Goal: Task Accomplishment & Management: Use online tool/utility

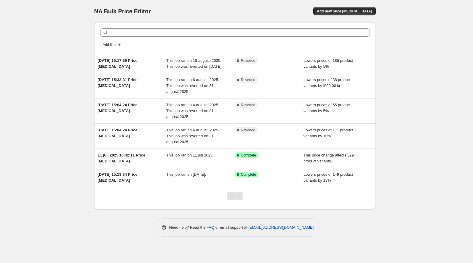
click at [215, 15] on div "NA Bulk Price Editor" at bounding box center [161, 11] width 135 height 8
click at [366, 14] on span "Add new price change job" at bounding box center [344, 11] width 55 height 5
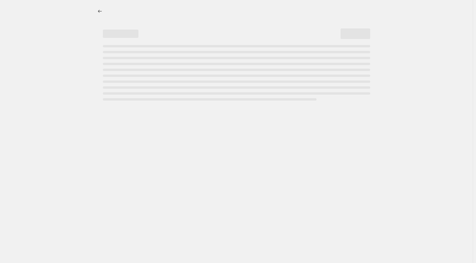
select select "percentage"
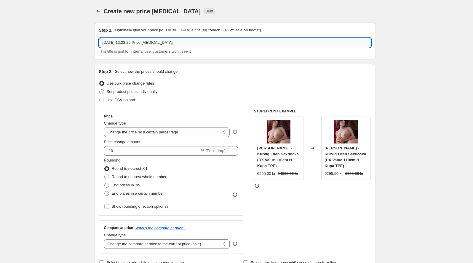
drag, startPoint x: 143, startPoint y: 52, endPoint x: 146, endPoint y: 51, distance: 3.0
click at [143, 47] on input "2 sep. 2025 12:23:25 Price change job" at bounding box center [235, 42] width 272 height 9
click at [157, 47] on input "2 sep. 2025 12:23:25 Price change job" at bounding box center [235, 42] width 272 height 9
type input "2 sep. 2025 12:23:25 Price change job - AIBEI DOLL"
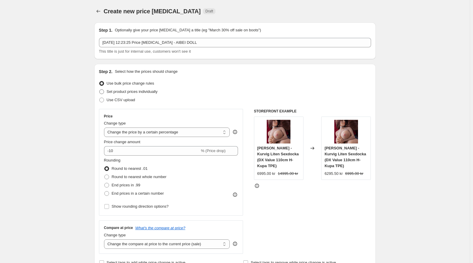
click at [127, 96] on label "Set product prices individually" at bounding box center [128, 92] width 59 height 8
click at [100, 90] on input "Set product prices individually" at bounding box center [99, 89] width 0 height 0
radio input "true"
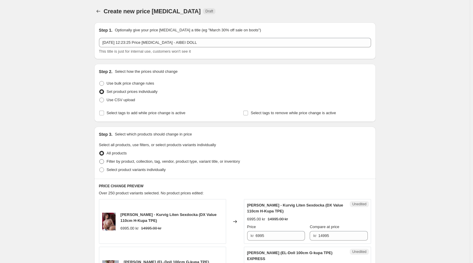
click at [124, 164] on span "Filter by product, collection, tag, vendor, product type, variant title, or inv…" at bounding box center [173, 161] width 133 height 4
click at [100, 160] on input "Filter by product, collection, tag, vendor, product type, variant title, or inv…" at bounding box center [99, 159] width 0 height 0
radio input "true"
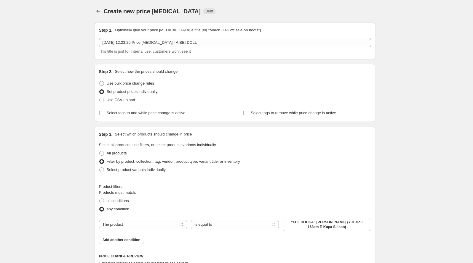
scroll to position [118, 0]
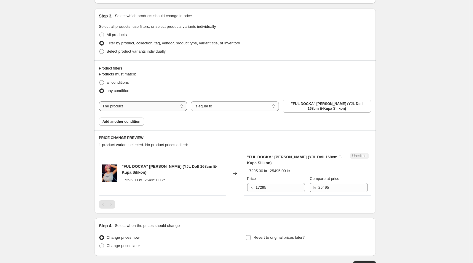
click at [122, 111] on select "The product The product's collection The product's tag The product's vendor The…" at bounding box center [143, 106] width 88 height 9
select select "collection"
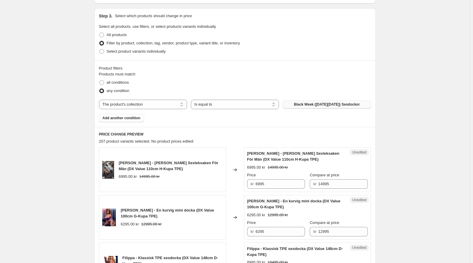
click at [312, 109] on button "Black Week (Black Friday) Sexdockor" at bounding box center [327, 104] width 88 height 8
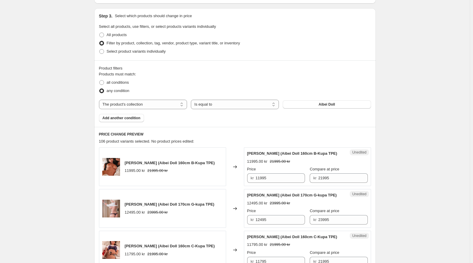
click at [371, 71] on div "Product filters" at bounding box center [235, 68] width 272 height 6
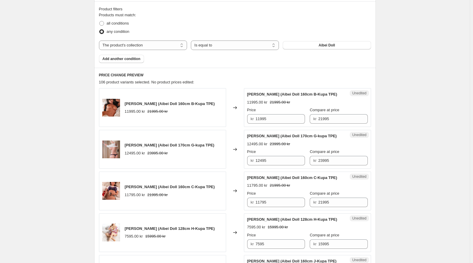
scroll to position [0, 0]
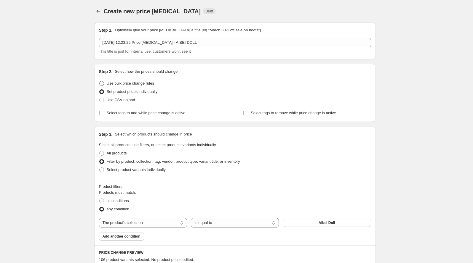
click at [113, 86] on span "Use bulk price change rules" at bounding box center [130, 83] width 47 height 4
click at [100, 81] on input "Use bulk price change rules" at bounding box center [99, 81] width 0 height 0
radio input "true"
select select "percentage"
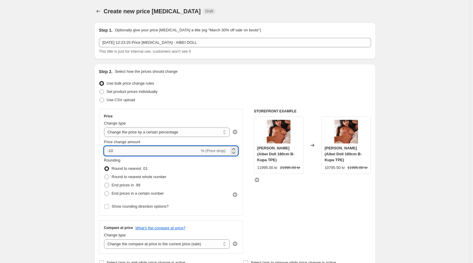
click at [104, 156] on input "-10" at bounding box center [152, 150] width 96 height 9
click at [104, 156] on input "-16" at bounding box center [152, 150] width 96 height 9
type input "-15"
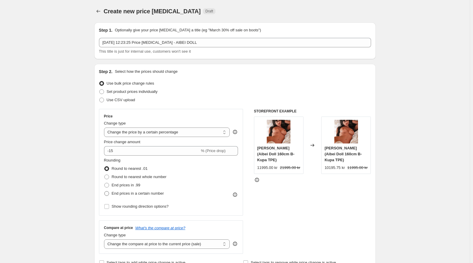
click at [112, 196] on span "End prices in a certain number" at bounding box center [138, 193] width 52 height 4
click at [104, 192] on input "End prices in a certain number" at bounding box center [104, 191] width 0 height 0
radio input "true"
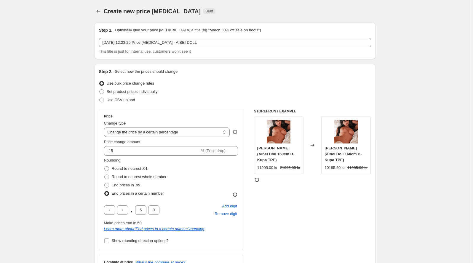
scroll to position [59, 0]
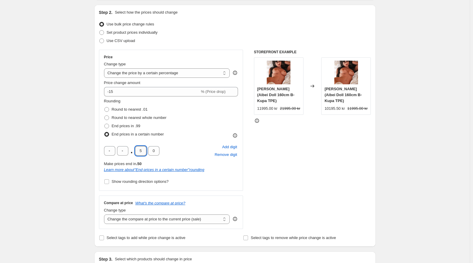
click at [135, 156] on input "5" at bounding box center [140, 150] width 11 height 9
type input "9"
type input "5"
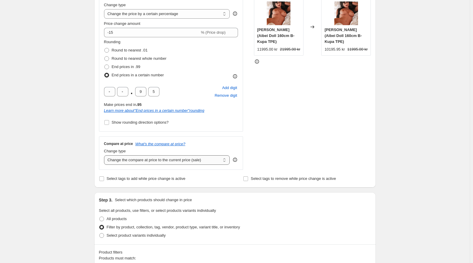
click at [113, 165] on select "Change the compare at price to the current price (sale) Change the compare at p…" at bounding box center [167, 160] width 126 height 9
click at [104, 165] on select "Change the compare at price to the current price (sale) Change the compare at p…" at bounding box center [167, 160] width 126 height 9
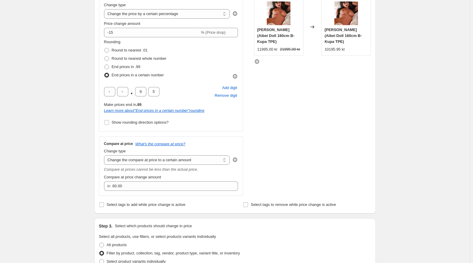
scroll to position [148, 0]
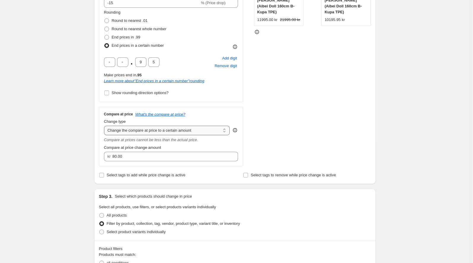
click at [134, 135] on select "Change the compare at price to the current price (sale) Change the compare at p…" at bounding box center [167, 130] width 126 height 9
select select "by"
click at [104, 135] on select "Change the compare at price to the current price (sale) Change the compare at p…" at bounding box center [167, 130] width 126 height 9
type input "-10.00"
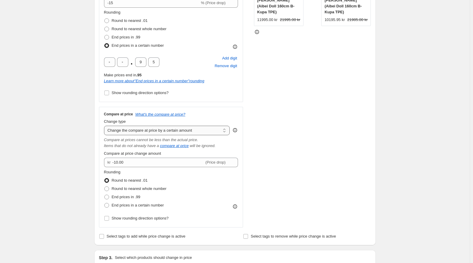
click at [153, 135] on select "Change the compare at price to the current price (sale) Change the compare at p…" at bounding box center [167, 130] width 126 height 9
select select "percentage"
click at [104, 135] on select "Change the compare at price to the current price (sale) Change the compare at p…" at bounding box center [167, 130] width 126 height 9
type input "-15"
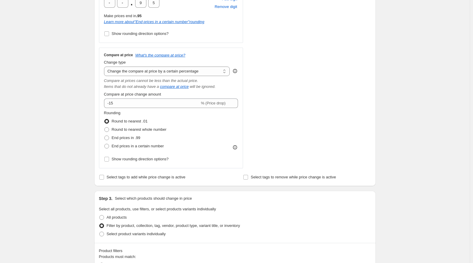
click at [303, 155] on div "STOREFRONT EXAMPLE Nina Sexdocka (Aibei Doll 160cm B-Kupa TPE) 11995.00 kr 2199…" at bounding box center [312, 35] width 117 height 267
click at [134, 148] on span "End prices in a certain number" at bounding box center [138, 146] width 52 height 4
click at [105, 144] on input "End prices in a certain number" at bounding box center [104, 144] width 0 height 0
radio input "true"
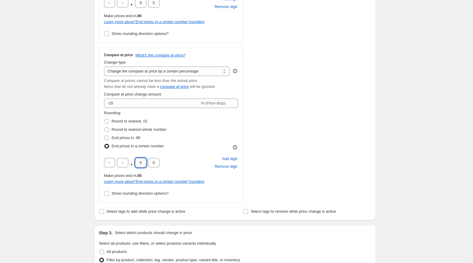
click at [135, 168] on input "5" at bounding box center [140, 162] width 11 height 9
type input "9"
type input "5"
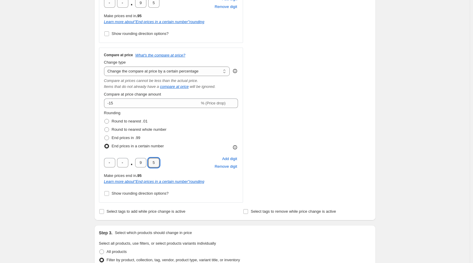
click at [313, 172] on div "STOREFRONT EXAMPLE Nina Sexdocka (Aibei Doll 160cm B-Kupa TPE) 11995.00 kr 2199…" at bounding box center [312, 52] width 117 height 301
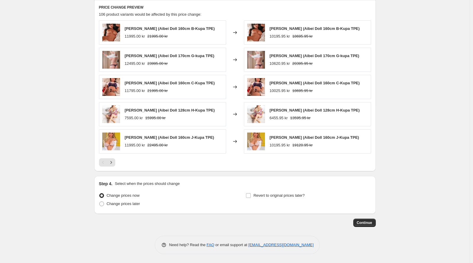
scroll to position [681, 0]
click at [372, 222] on span "Continue" at bounding box center [364, 223] width 15 height 5
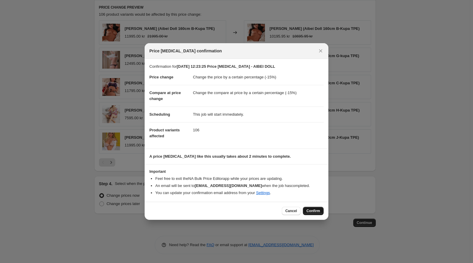
click at [320, 214] on span "Confirm" at bounding box center [313, 211] width 14 height 5
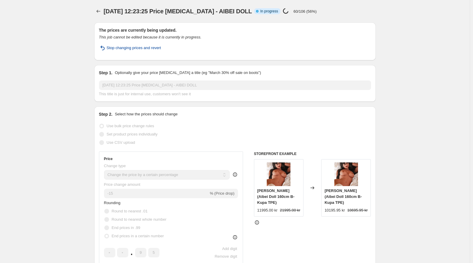
click at [124, 51] on span "Stop changing prices and revert" at bounding box center [134, 48] width 55 height 6
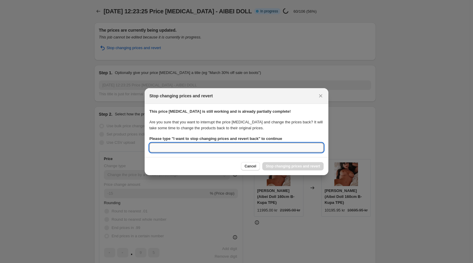
click at [203, 152] on input "Please type " I want to stop changing prices and revert back " to continue" at bounding box center [236, 147] width 174 height 9
click at [225, 136] on label "Please type " I want to stop changing prices and revert back " to continue" at bounding box center [215, 139] width 133 height 6
click at [225, 143] on input "Please type " I want to stop changing prices and revert back " to continue" at bounding box center [236, 147] width 174 height 9
click at [225, 136] on label "Please type " I want to stop changing prices and revert back " to continue" at bounding box center [215, 139] width 133 height 6
click at [225, 143] on input "Please type " I want to stop changing prices and revert back " to continue" at bounding box center [236, 147] width 174 height 9
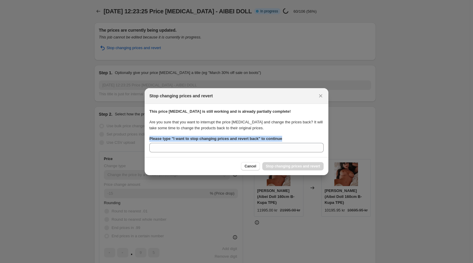
click at [225, 136] on label "Please type " I want to stop changing prices and revert back " to continue" at bounding box center [215, 139] width 133 height 6
click at [225, 143] on input "Please type " I want to stop changing prices and revert back " to continue" at bounding box center [236, 147] width 174 height 9
copy b "Please type " I want to stop changing prices and revert back " to continue"
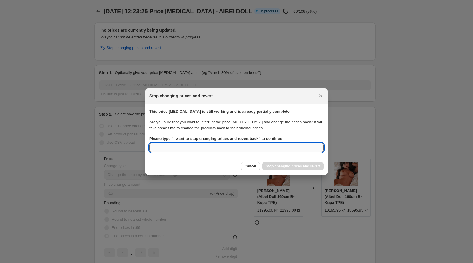
click at [171, 153] on input "Please type " I want to stop changing prices and revert back " to continue" at bounding box center [236, 147] width 174 height 9
paste input "Please type "I want to stop changing prices and revert back" to continue"
drag, startPoint x: 158, startPoint y: 150, endPoint x: 116, endPoint y: 155, distance: 42.9
drag, startPoint x: 243, startPoint y: 157, endPoint x: 230, endPoint y: 163, distance: 14.4
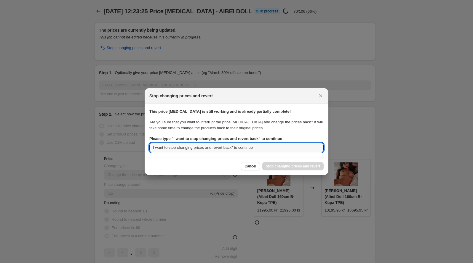
click at [230, 163] on div "Stop changing prices and revert This price change job is still working and is a…" at bounding box center [237, 131] width 184 height 87
type input "I want to stop changing prices and revert back"
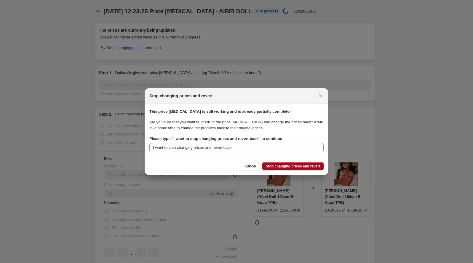
click at [316, 169] on span "Stop changing prices and revert" at bounding box center [293, 166] width 54 height 5
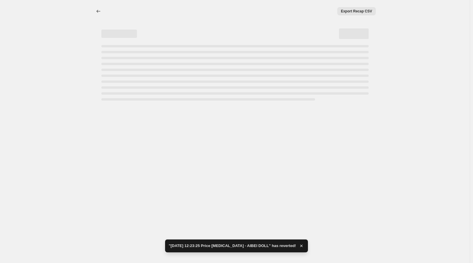
select select "percentage"
select select "collection"
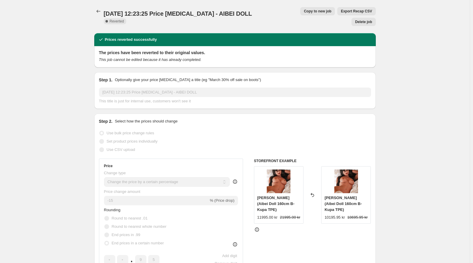
click at [305, 14] on span "Copy to new job" at bounding box center [318, 11] width 28 height 5
select select "percentage"
select select "collection"
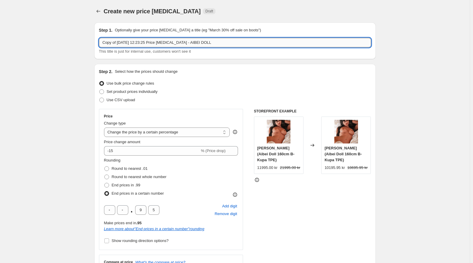
click at [204, 47] on input "Copy of 2 sep. 2025 12:23:25 Price change job - AIBEI DOLL" at bounding box center [235, 42] width 272 height 9
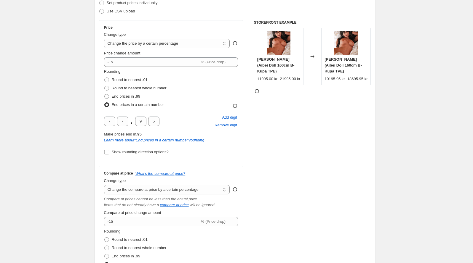
scroll to position [118, 0]
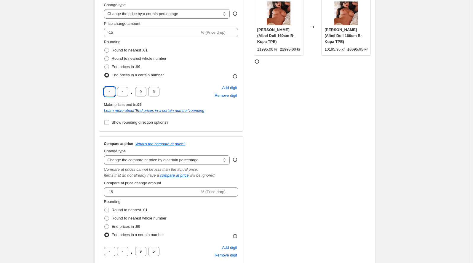
click at [104, 97] on input "text" at bounding box center [109, 91] width 11 height 9
type input "9"
type input "5"
click at [357, 147] on div "STOREFRONT EXAMPLE Nina Sexdocka (Aibei Doll 160cm B-Kupa TPE) 11995.00 kr 2199…" at bounding box center [312, 141] width 117 height 301
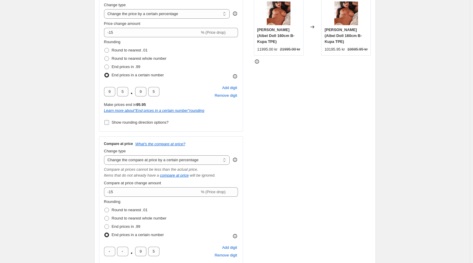
click at [104, 125] on input "Show rounding direction options?" at bounding box center [106, 122] width 5 height 5
checkbox input "true"
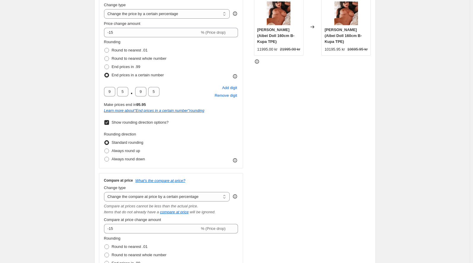
click at [292, 182] on div "STOREFRONT EXAMPLE Nina Sexdocka (Aibei Doll 160cm B-Kupa TPE) 11995.00 kr 2199…" at bounding box center [312, 160] width 117 height 338
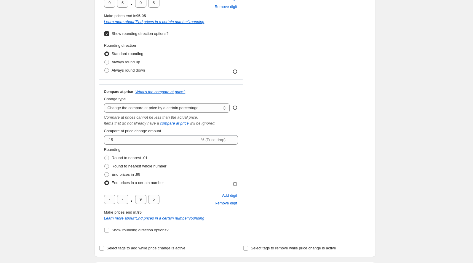
scroll to position [267, 0]
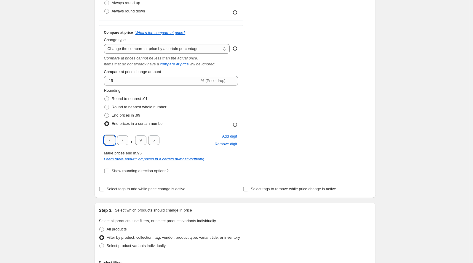
click at [104, 145] on input "text" at bounding box center [109, 140] width 11 height 9
type input "9"
type input "5"
click at [331, 178] on div "STOREFRONT EXAMPLE Nina Sexdocka (Aibei Doll 160cm B-Kupa TPE) 11995.00 kr 2199…" at bounding box center [312, 11] width 117 height 338
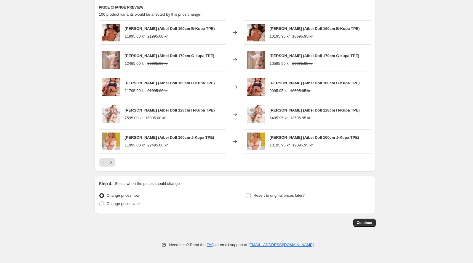
scroll to position [726, 0]
click at [372, 222] on span "Continue" at bounding box center [364, 223] width 15 height 5
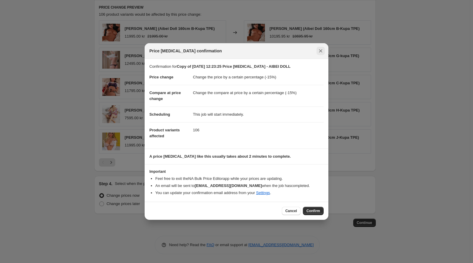
click at [323, 48] on icon "Close" at bounding box center [321, 51] width 6 height 6
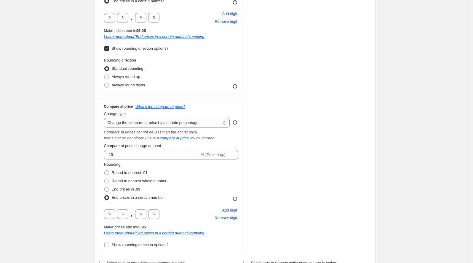
scroll to position [281, 0]
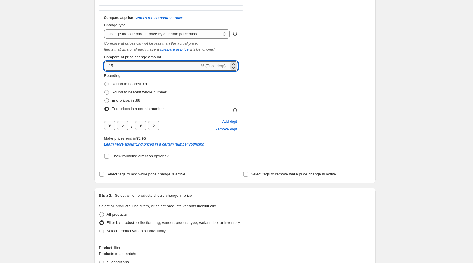
click at [104, 71] on input "-15" at bounding box center [152, 65] width 96 height 9
type input "-10"
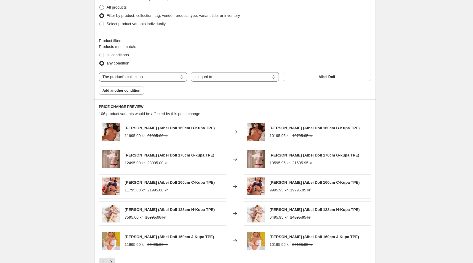
scroll to position [726, 0]
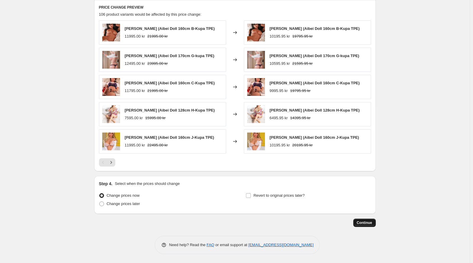
click at [372, 221] on span "Continue" at bounding box center [364, 223] width 15 height 5
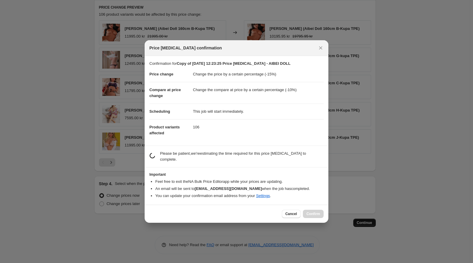
scroll to position [0, 0]
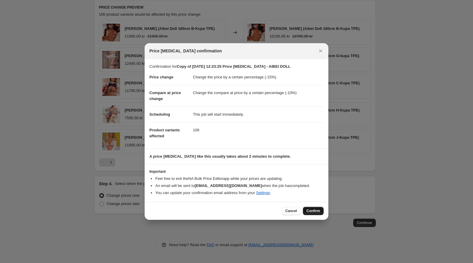
click at [320, 214] on span "Confirm" at bounding box center [313, 211] width 14 height 5
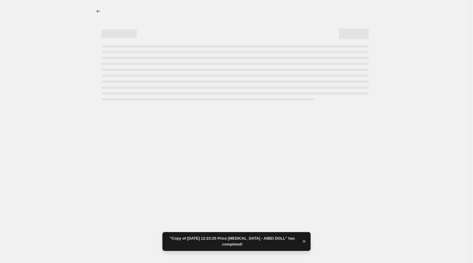
select select "percentage"
select select "collection"
